Goal: Contribute content: Add original content to the website for others to see

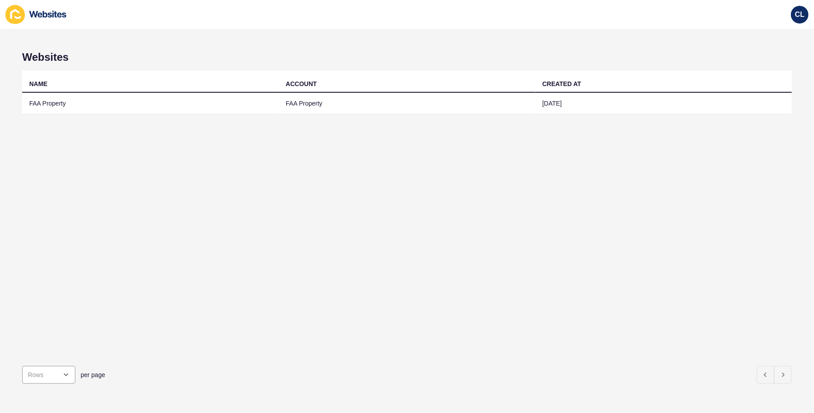
click at [185, 105] on td "FAA Property" at bounding box center [150, 104] width 257 height 22
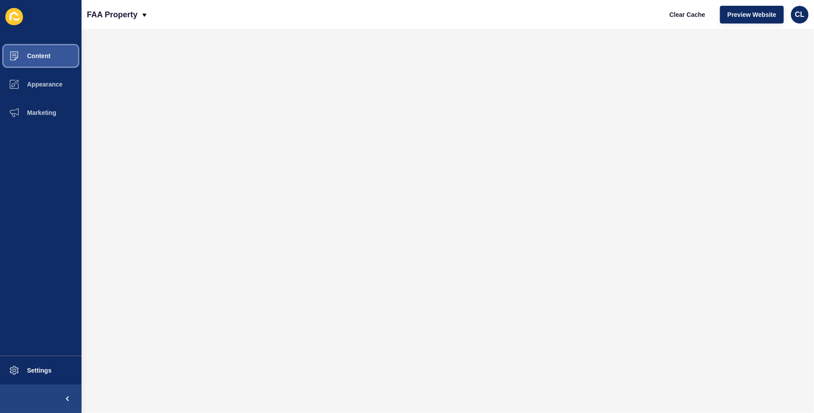
click at [46, 55] on span "Content" at bounding box center [25, 55] width 52 height 7
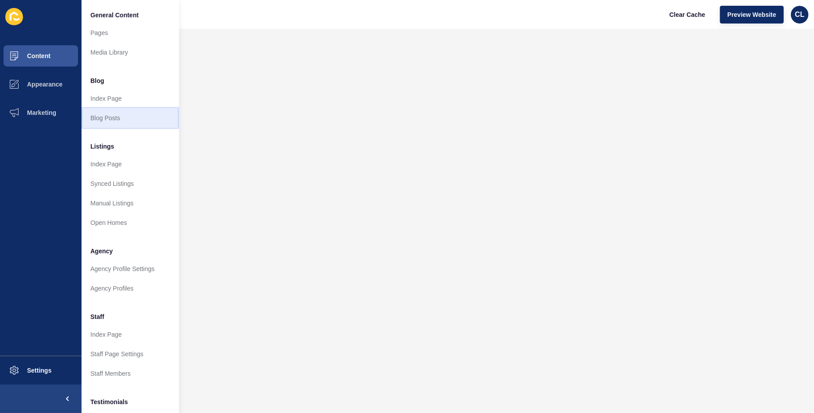
click at [111, 114] on link "Blog Posts" at bounding box center [130, 117] width 97 height 19
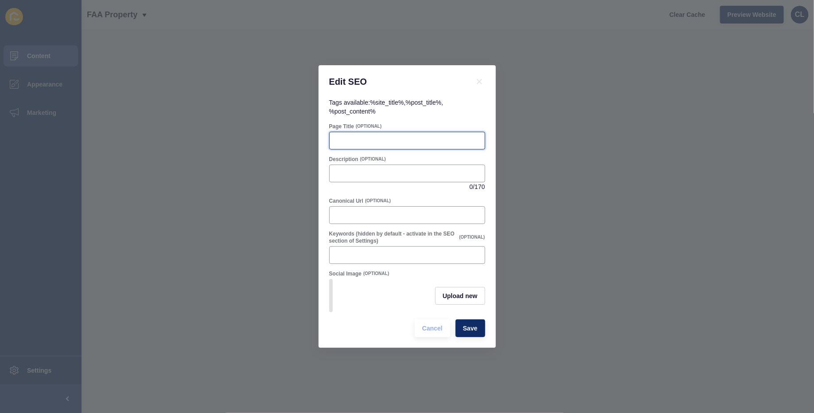
click at [390, 141] on input "Page Title" at bounding box center [407, 140] width 144 height 9
paste input "What Makes a Great Sunshine Coast Property Manager in [DATE]?"
type input "What Makes a Great Sunshine Coast Property Manager in [DATE]?"
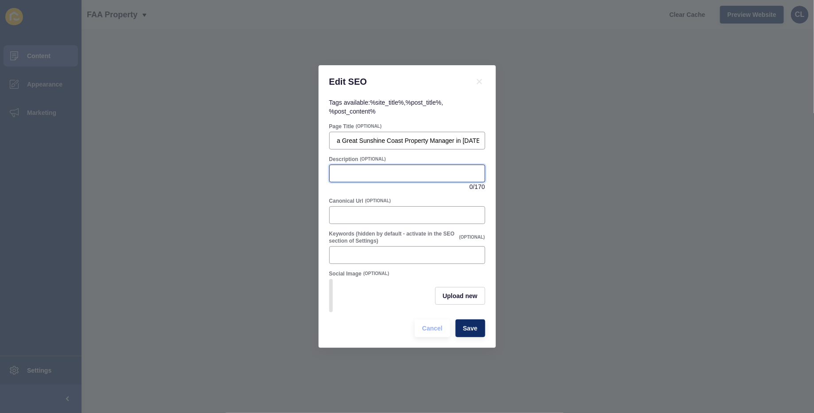
click at [382, 170] on input "Description" at bounding box center [407, 173] width 144 height 9
click at [386, 175] on input "Description" at bounding box center [407, 173] width 144 height 9
paste input "Find the right Sunshine Coast Property Manager for 2025. Learn the must-have sk…"
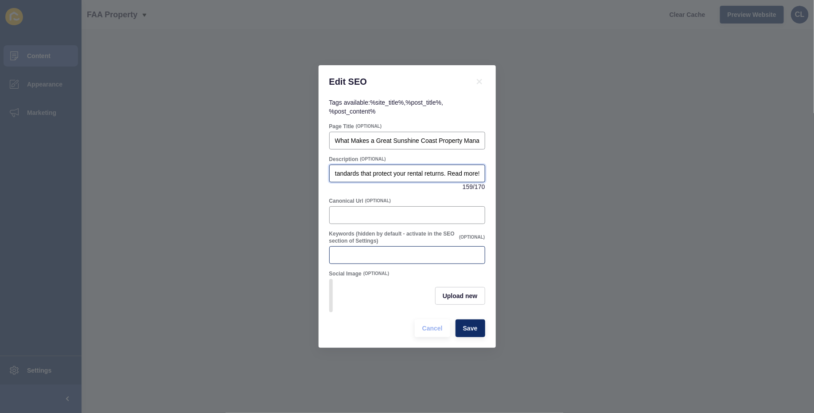
type input "Find the right Sunshine Coast Property Manager for 2025. Learn the must-have sk…"
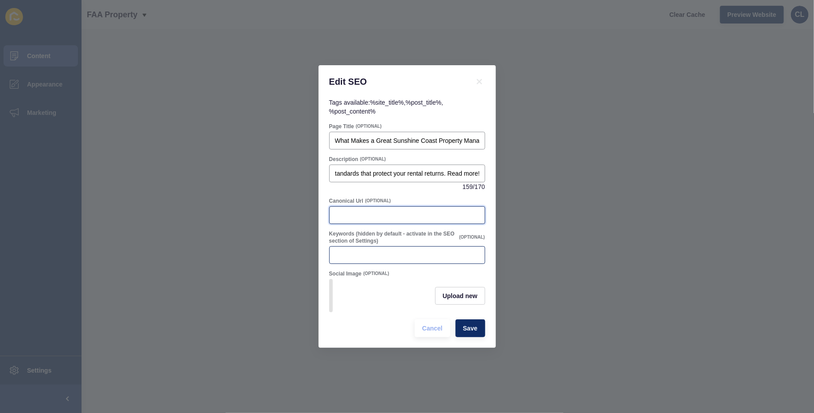
scroll to position [0, 0]
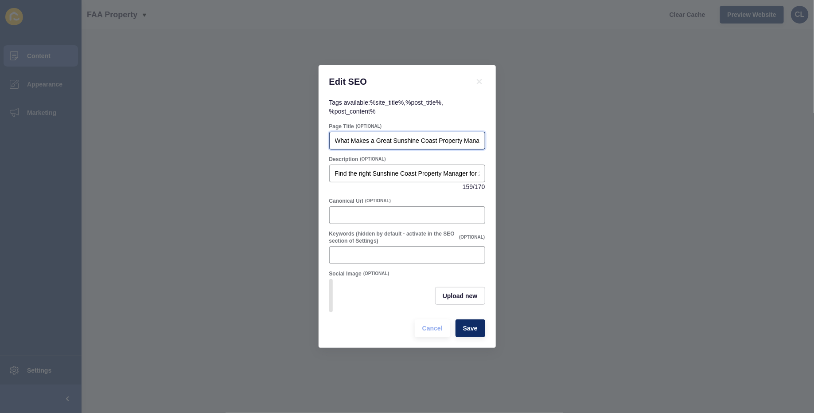
click at [392, 140] on input "What Makes a Great Sunshine Coast Property Manager in [DATE]?" at bounding box center [407, 140] width 144 height 9
drag, startPoint x: 394, startPoint y: 140, endPoint x: 454, endPoint y: 140, distance: 59.8
click at [454, 140] on input "What Makes a Great Sunshine Coast Property Manager in [DATE]?" at bounding box center [407, 140] width 144 height 9
click at [383, 256] on input "Keywords (hidden by default - activate in the SEO section of Settings)" at bounding box center [407, 254] width 144 height 9
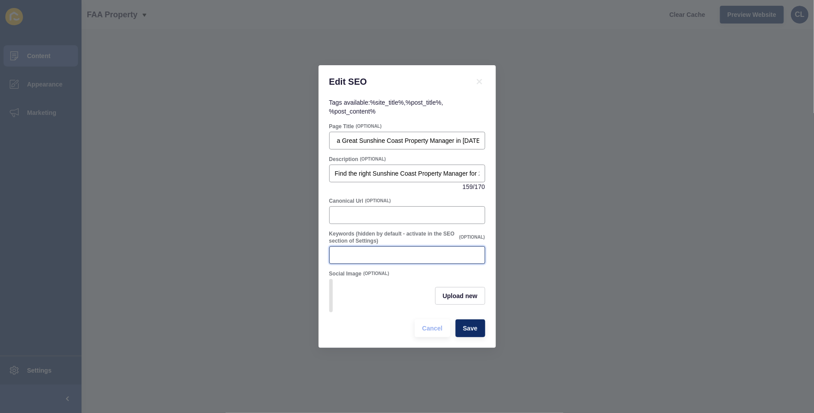
scroll to position [0, 0]
paste input "Sunshine Coast Property Manager"
type input "Sunshine Coast Property Manager"
click at [468, 330] on span "Save" at bounding box center [470, 327] width 15 height 9
